Goal: Information Seeking & Learning: Understand process/instructions

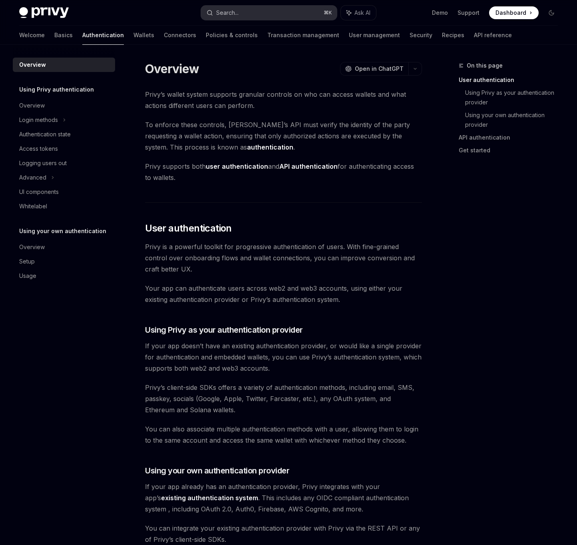
click at [229, 14] on div "Search..." at bounding box center [227, 13] width 22 height 10
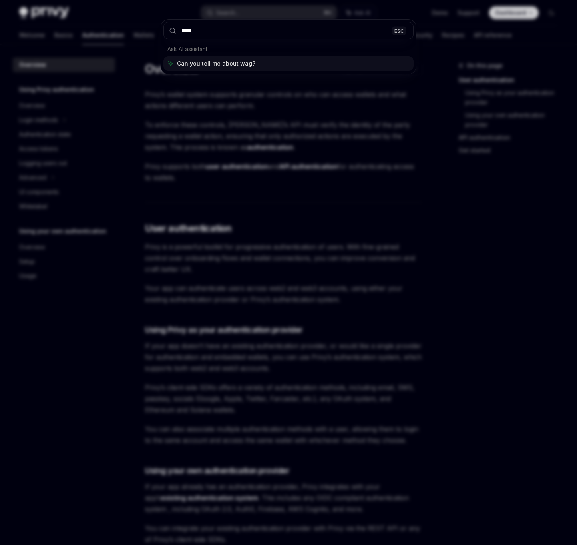
type input "*****"
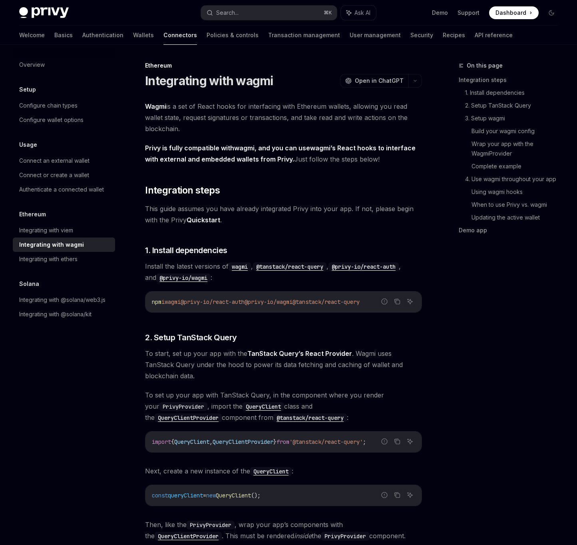
type textarea "*"
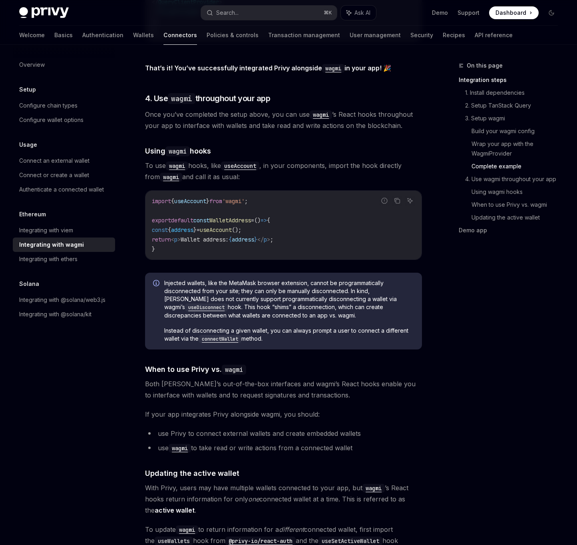
scroll to position [1744, 0]
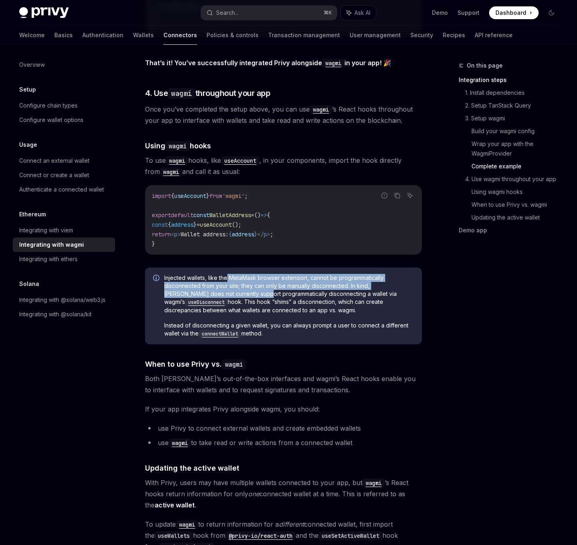
drag, startPoint x: 226, startPoint y: 278, endPoint x: 224, endPoint y: 293, distance: 15.4
click at [224, 293] on span "Injected wallets, like the MetaMask browser extension, cannot be programmatical…" at bounding box center [289, 294] width 250 height 40
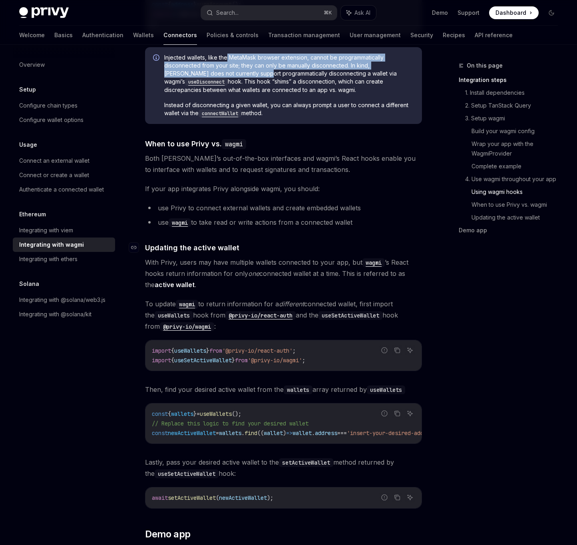
scroll to position [2002, 0]
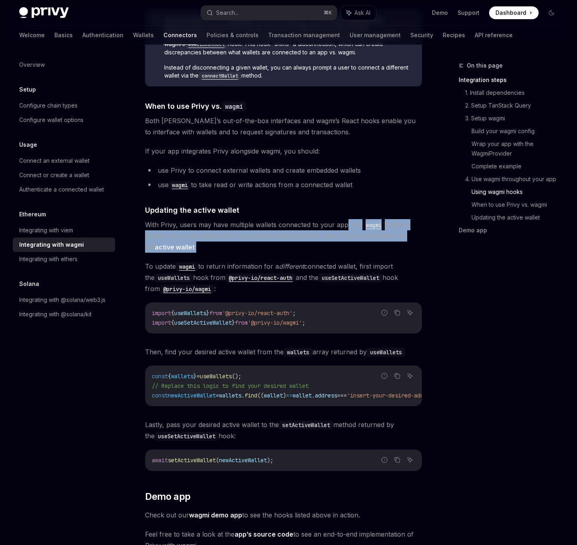
drag, startPoint x: 345, startPoint y: 226, endPoint x: 343, endPoint y: 248, distance: 21.8
click at [343, 248] on span "With Privy, users may have multiple wallets connected to your app, but wagmi ’s…" at bounding box center [283, 236] width 277 height 34
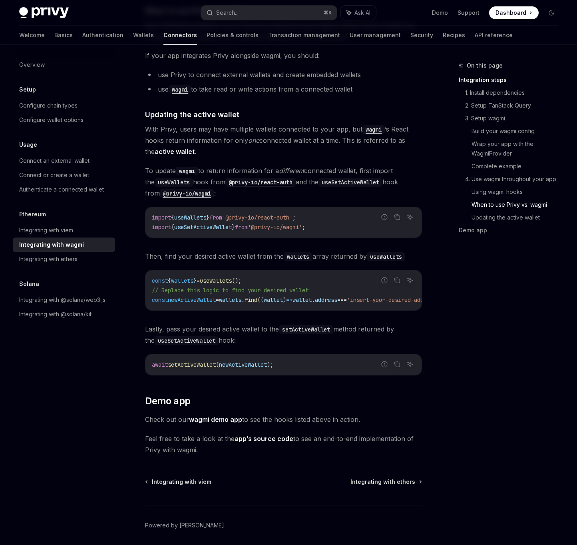
scroll to position [2064, 0]
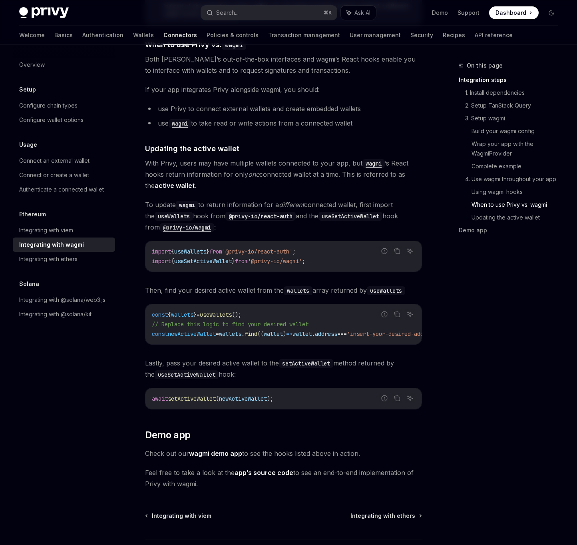
click at [550, 420] on div "On this page Integration steps 1. Install dependencies 2. Setup TanStack Query …" at bounding box center [504, 303] width 122 height 484
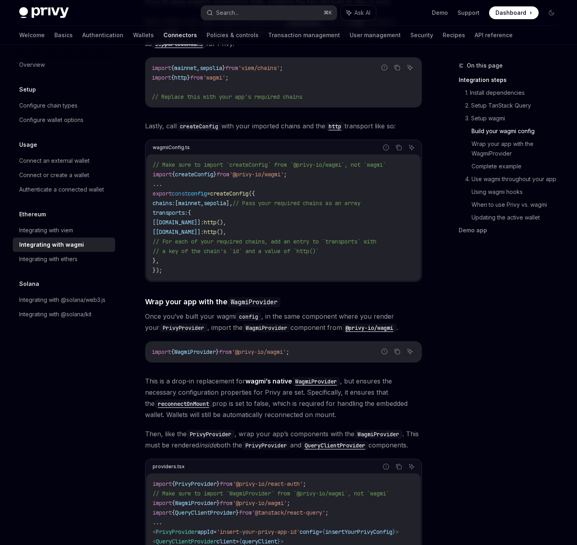
scroll to position [961, 0]
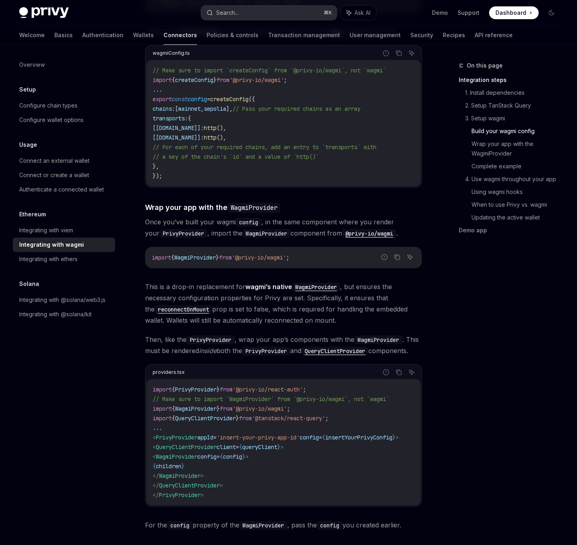
click at [267, 17] on button "Search... ⌘ K" at bounding box center [269, 13] width 136 height 14
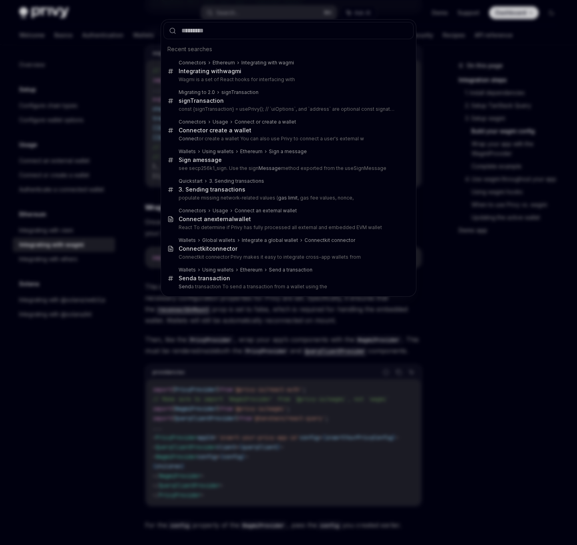
type input "**********"
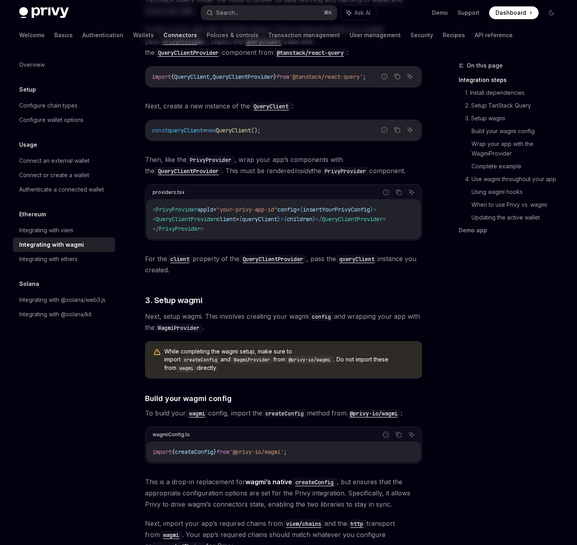
scroll to position [0, 0]
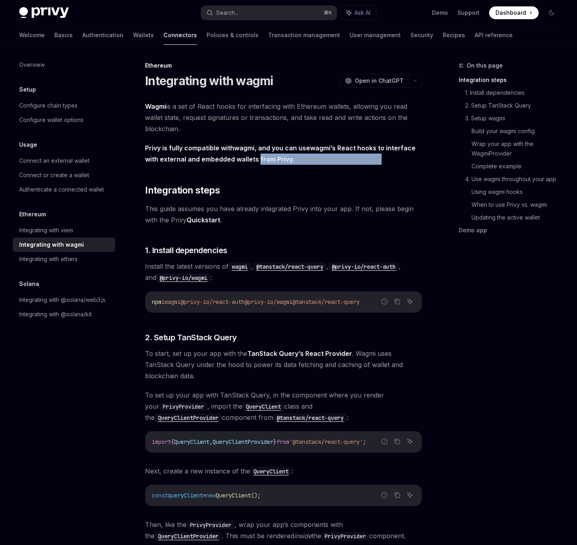
drag, startPoint x: 259, startPoint y: 158, endPoint x: 263, endPoint y: 179, distance: 22.4
click at [68, 123] on div "Configure wallet options" at bounding box center [51, 120] width 64 height 10
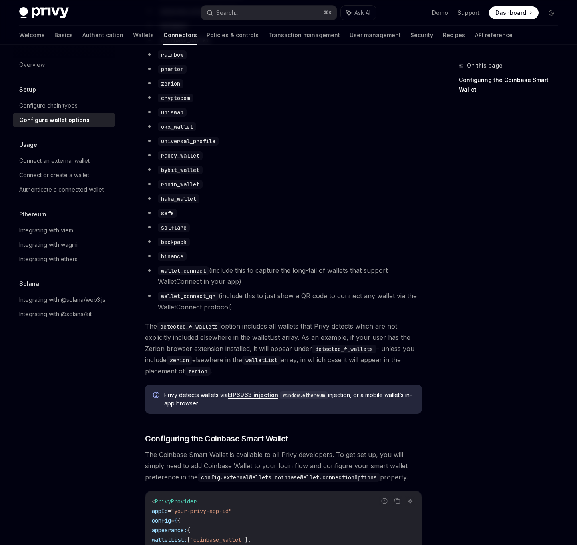
scroll to position [761, 0]
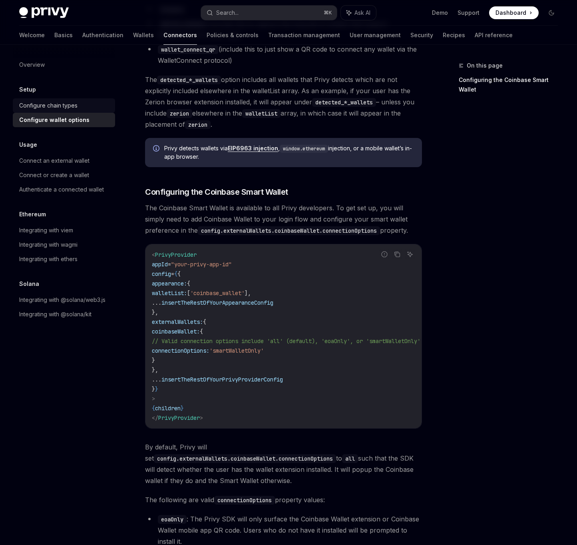
click at [62, 110] on div "Configure chain types" at bounding box center [48, 106] width 58 height 10
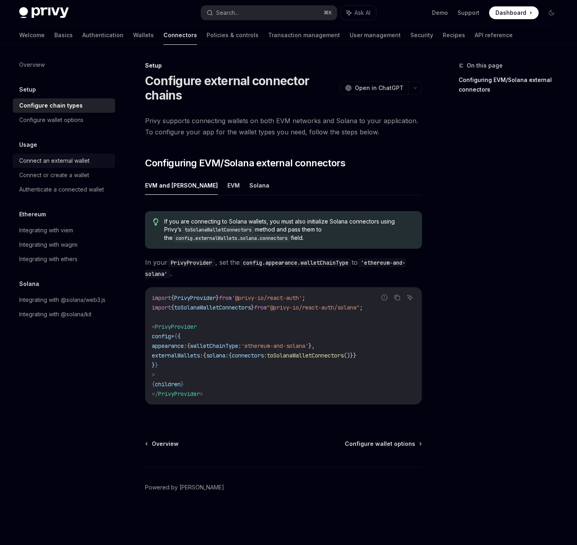
click at [62, 162] on div "Connect an external wallet" at bounding box center [54, 161] width 70 height 10
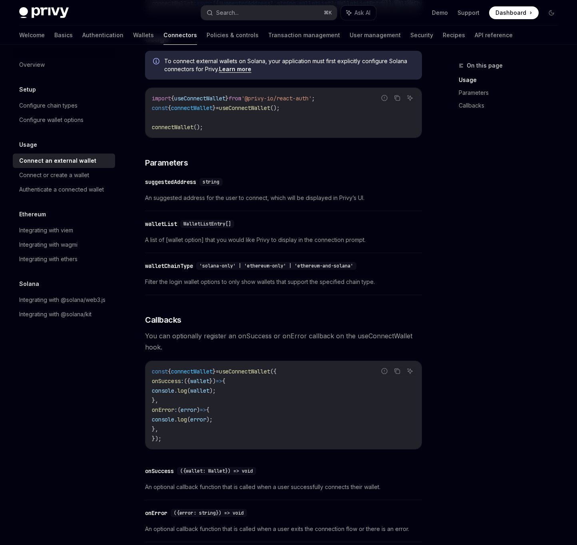
scroll to position [251, 0]
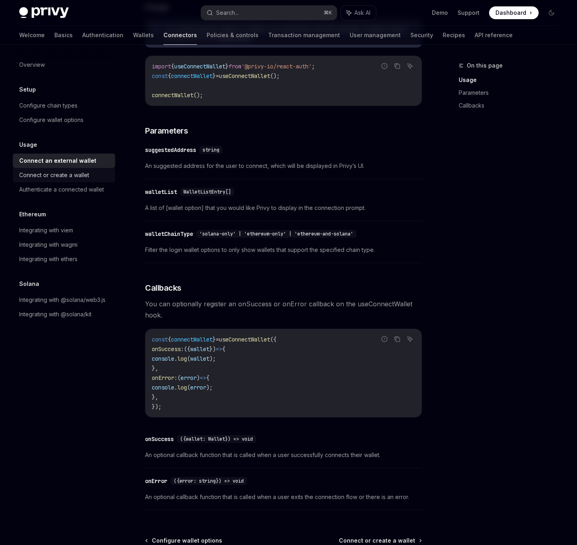
click at [81, 176] on div "Connect or create a wallet" at bounding box center [54, 175] width 70 height 10
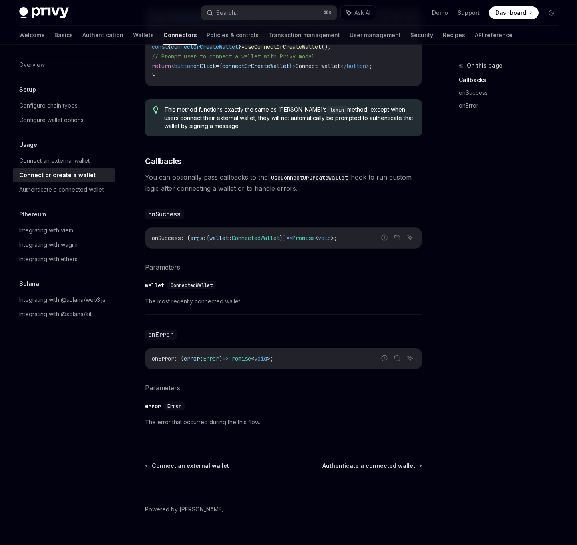
scroll to position [340, 0]
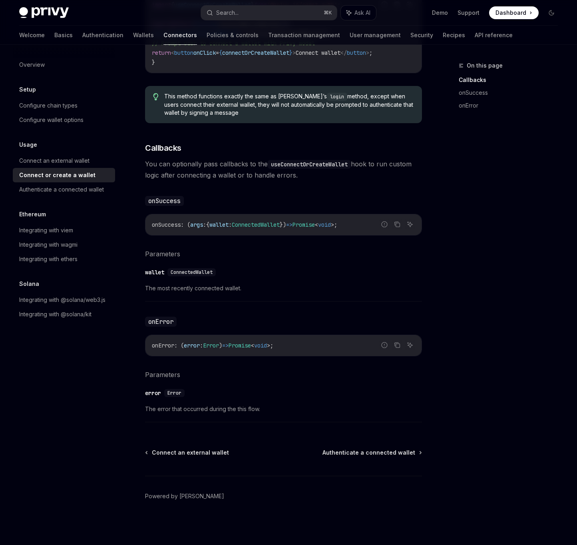
click at [76, 181] on link "Connect or create a wallet" at bounding box center [64, 175] width 102 height 14
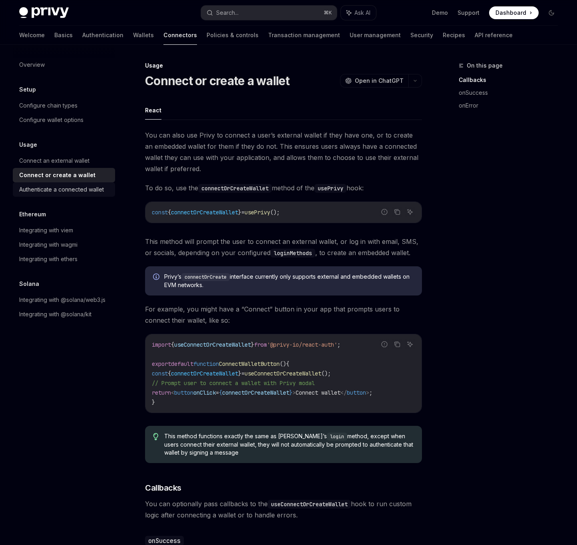
click at [80, 185] on div "Authenticate a connected wallet" at bounding box center [61, 190] width 85 height 10
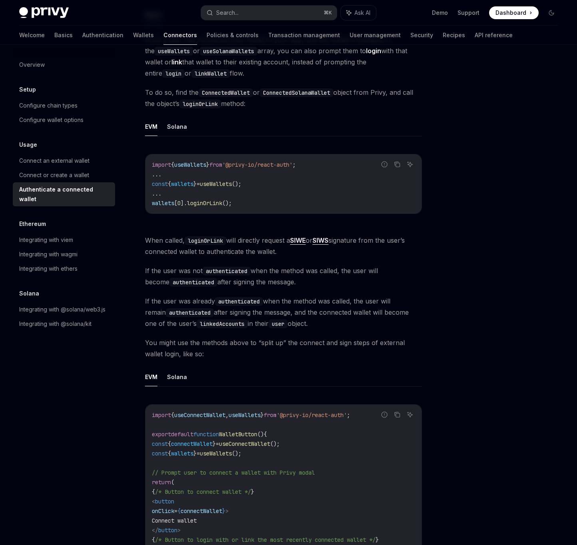
scroll to position [272, 0]
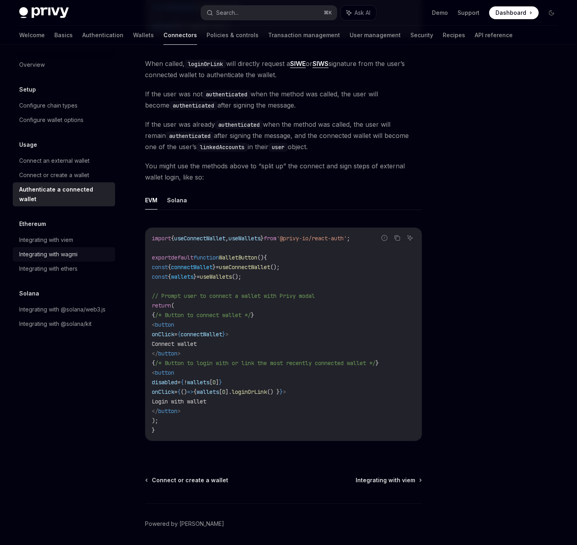
click at [76, 249] on div "Integrating with wagmi" at bounding box center [48, 254] width 58 height 10
type textarea "*"
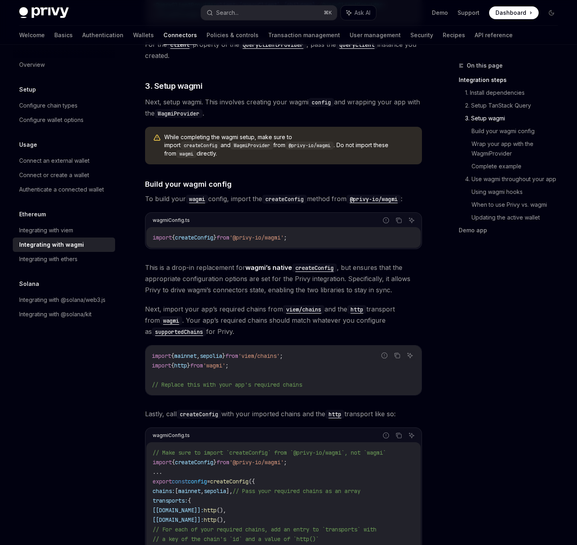
scroll to position [620, 0]
